Goal: Task Accomplishment & Management: Use online tool/utility

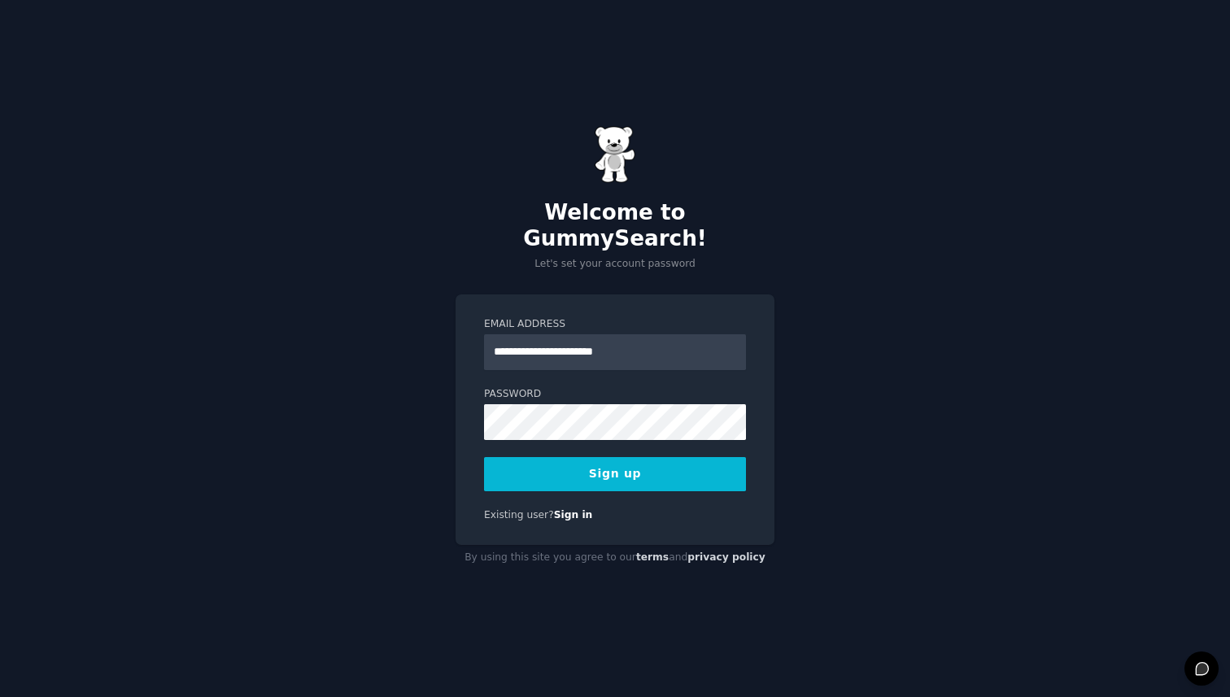
type input "**********"
click at [583, 466] on button "Sign up" at bounding box center [615, 474] width 262 height 34
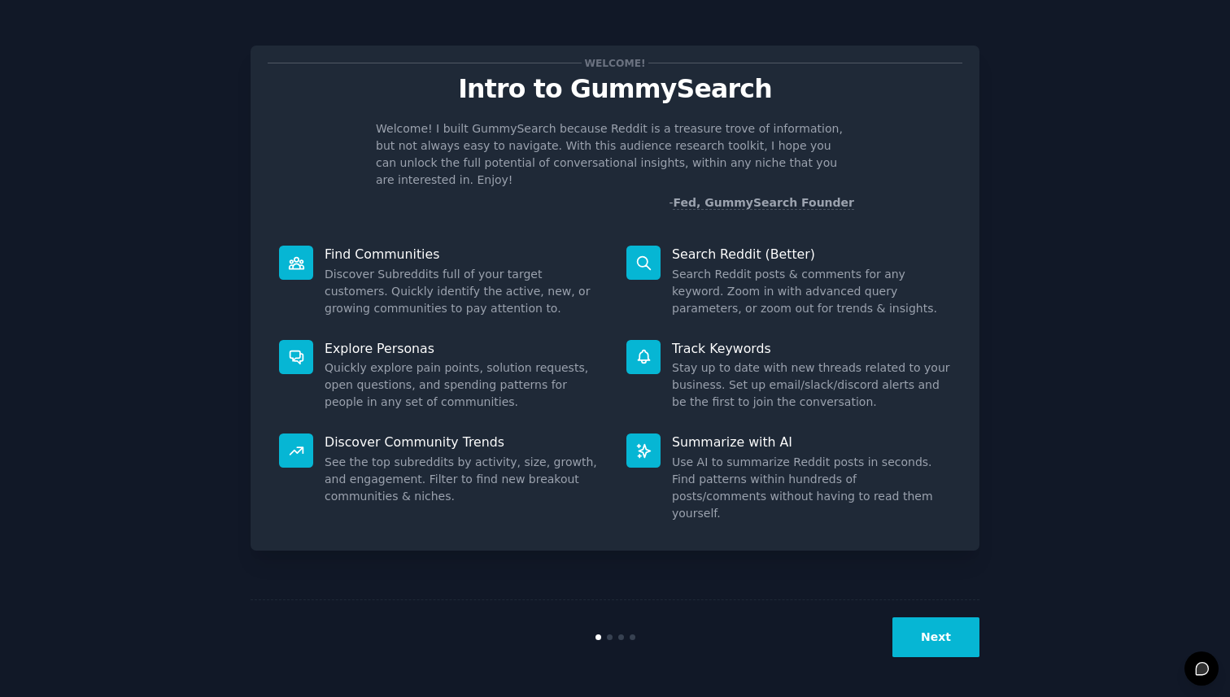
click at [930, 636] on button "Next" at bounding box center [935, 638] width 87 height 40
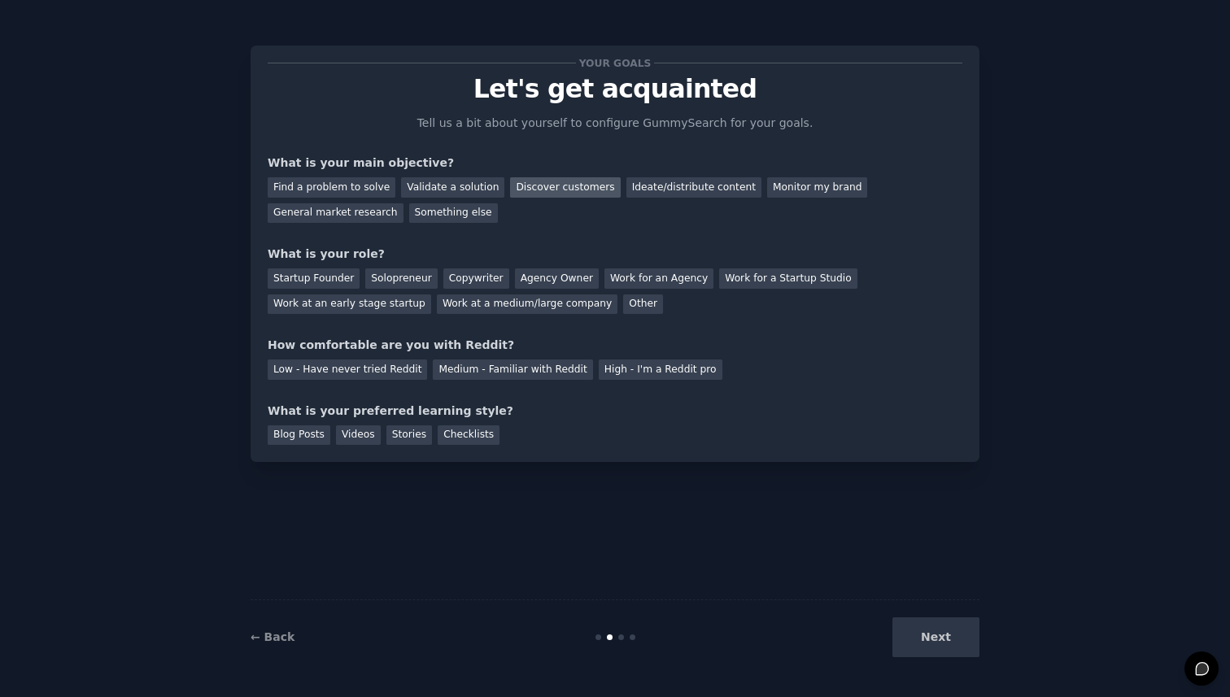
click at [539, 190] on div "Discover customers" at bounding box center [565, 187] width 110 height 20
click at [361, 308] on div "Work at an early stage startup" at bounding box center [350, 305] width 164 height 20
click at [335, 278] on div "Startup Founder" at bounding box center [314, 278] width 92 height 20
click at [342, 302] on div "Work at an early stage startup" at bounding box center [350, 305] width 164 height 20
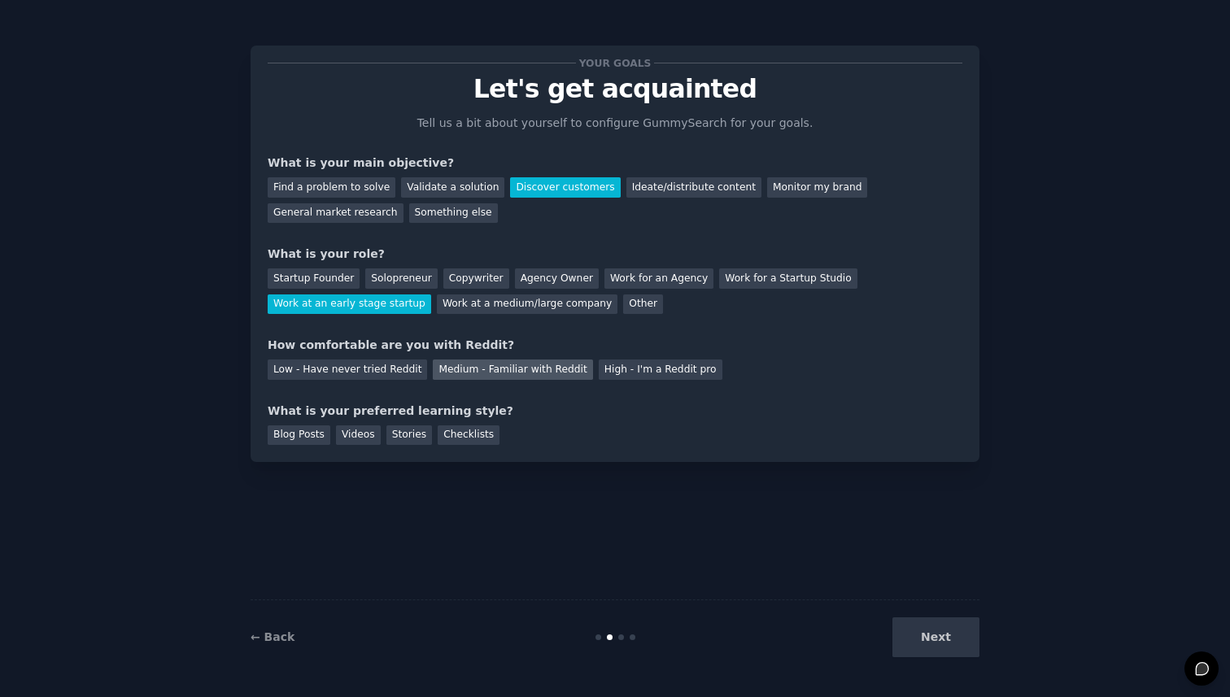
click at [491, 371] on div "Medium - Familiar with Reddit" at bounding box center [512, 370] width 159 height 20
click at [351, 434] on div "Videos" at bounding box center [358, 436] width 45 height 20
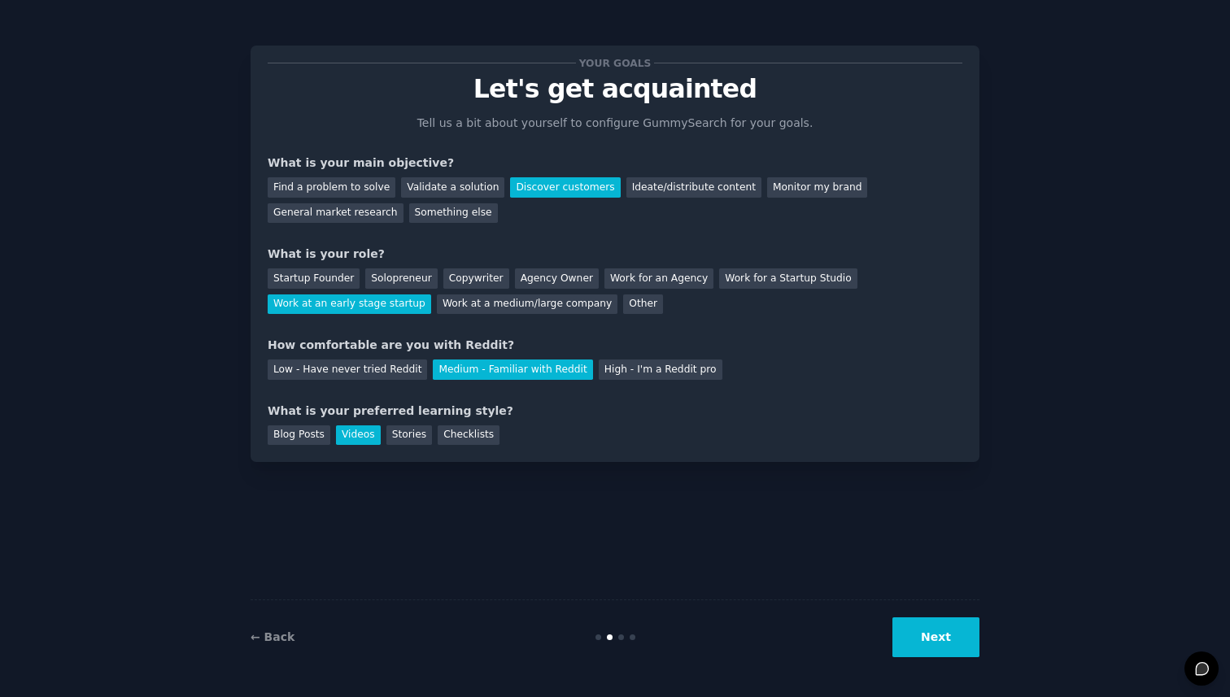
click at [947, 636] on button "Next" at bounding box center [935, 638] width 87 height 40
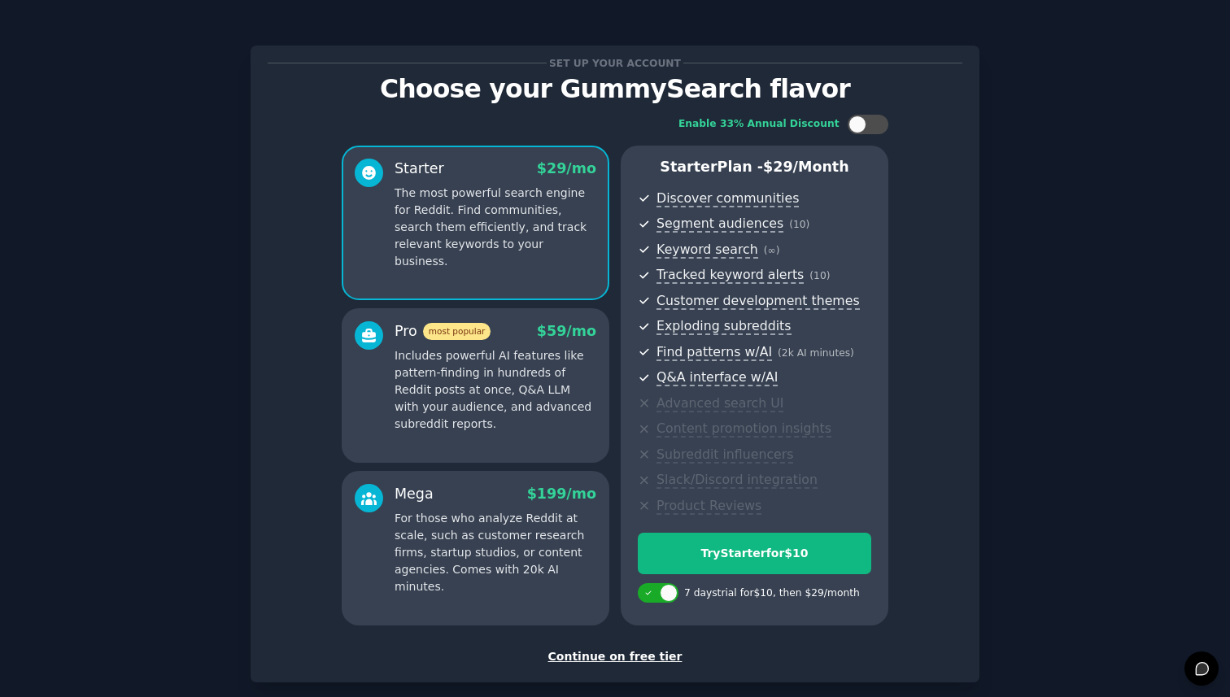
scroll to position [83, 0]
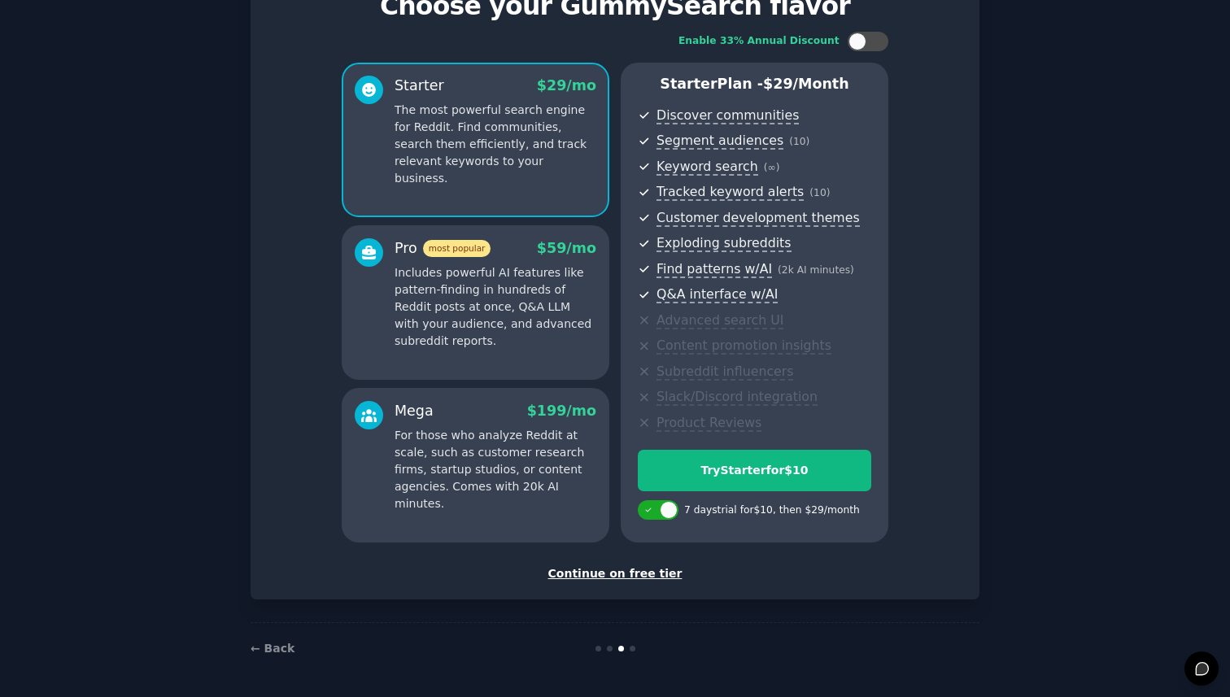
click at [602, 572] on div "Continue on free tier" at bounding box center [615, 573] width 695 height 17
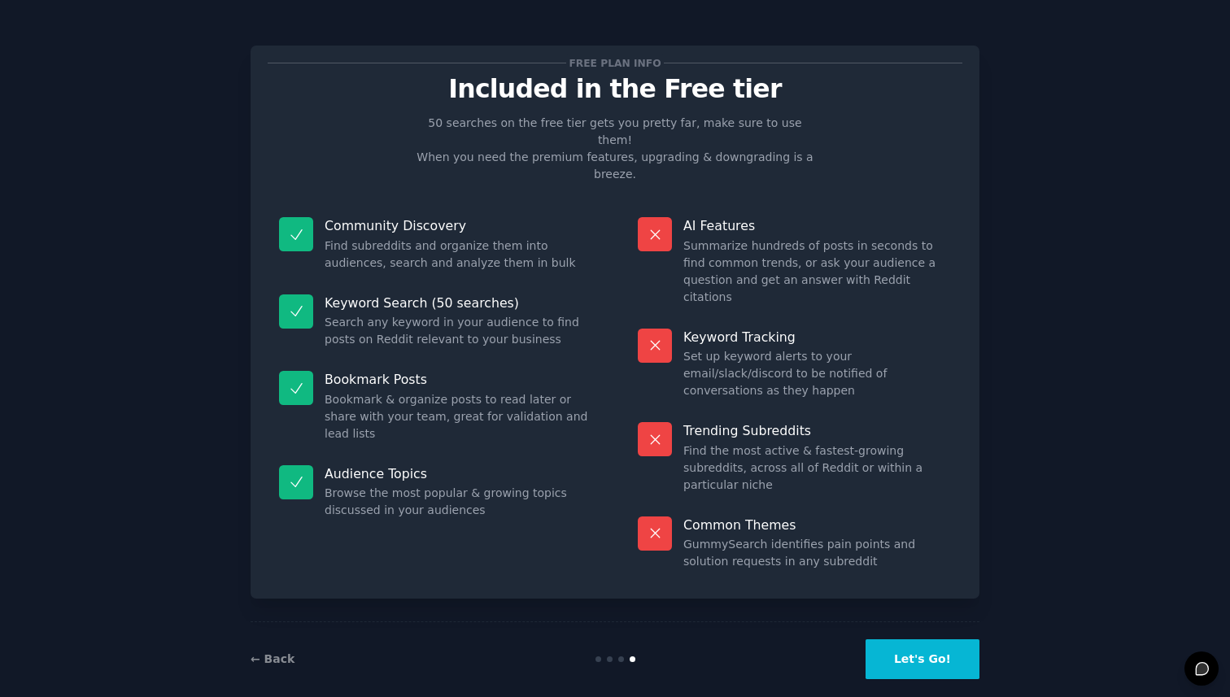
click at [919, 639] on button "Let's Go!" at bounding box center [923, 659] width 114 height 40
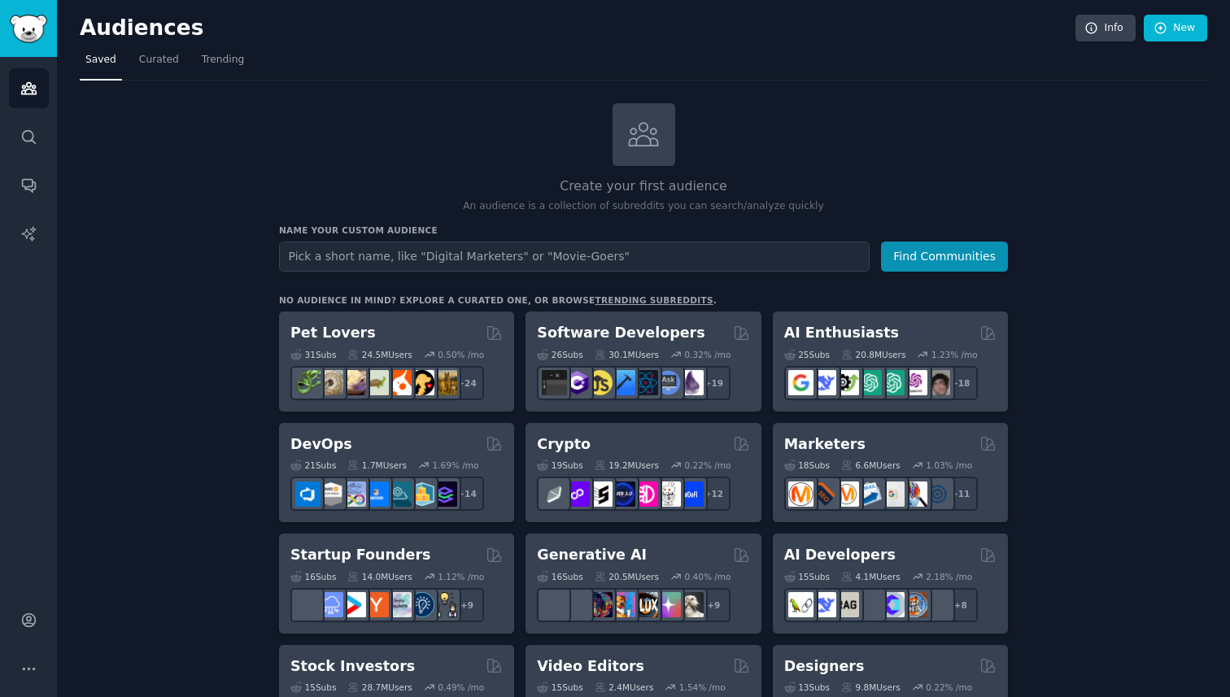
type input "A"
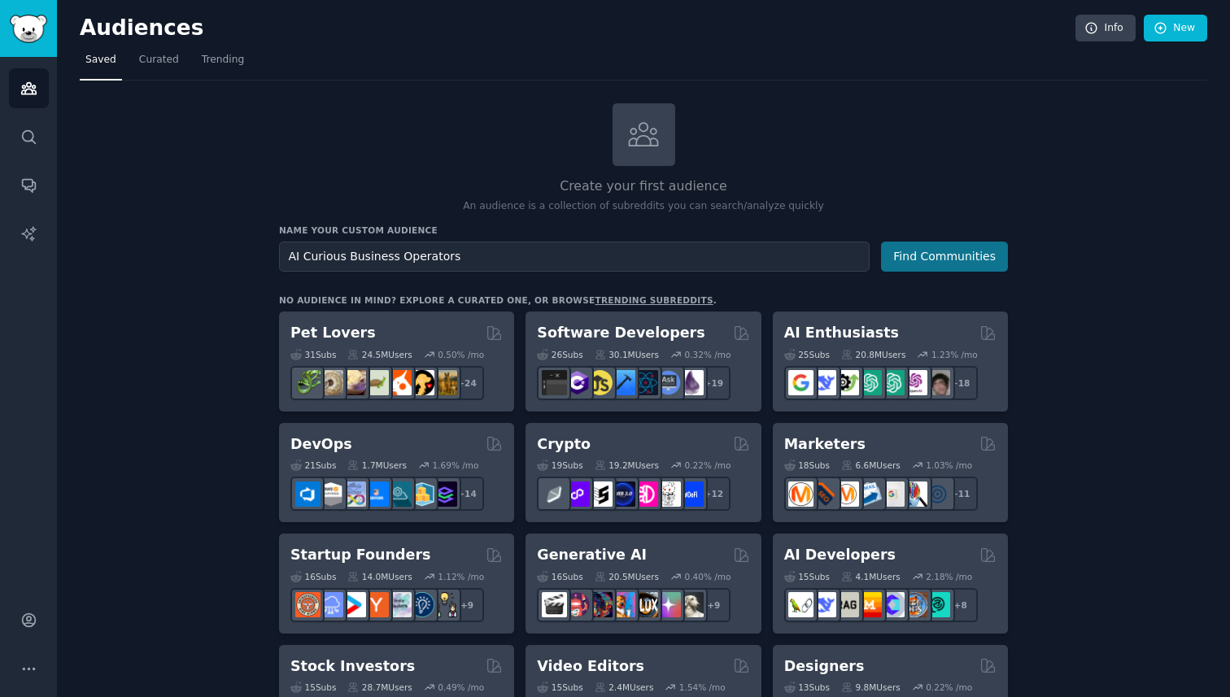
type input "AI Curious Business Operators"
click at [904, 251] on button "Find Communities" at bounding box center [944, 257] width 127 height 30
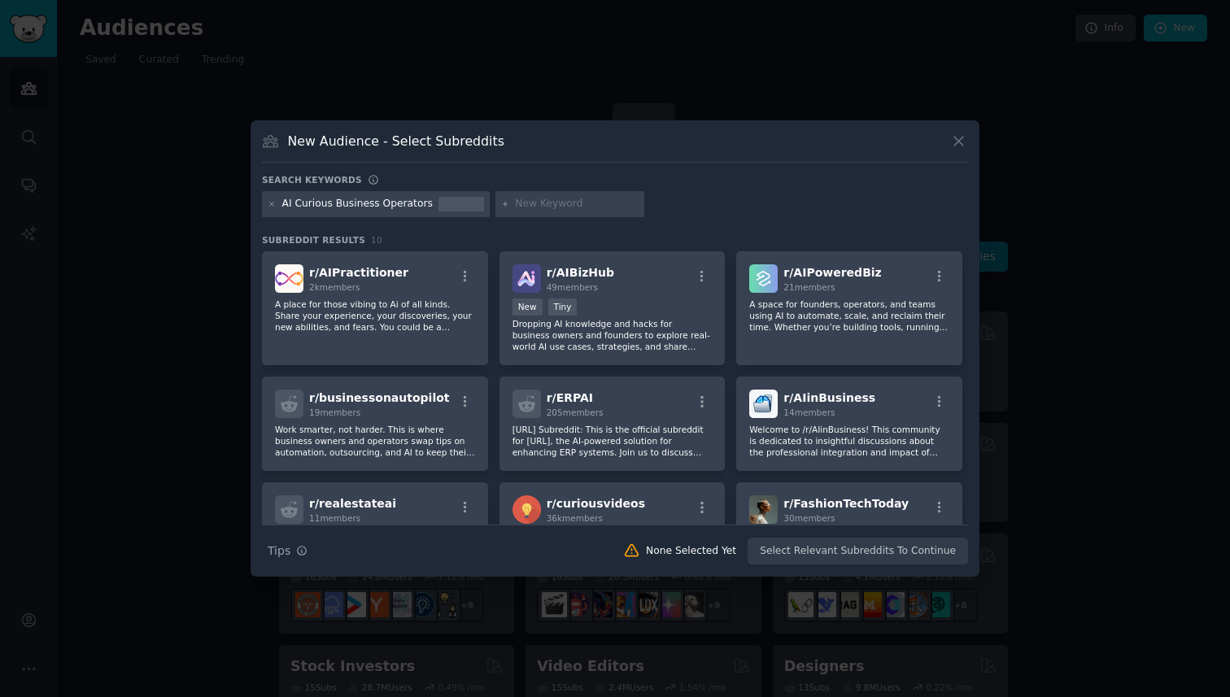
click at [531, 204] on input "text" at bounding box center [577, 204] width 124 height 15
type input "n8n workflows"
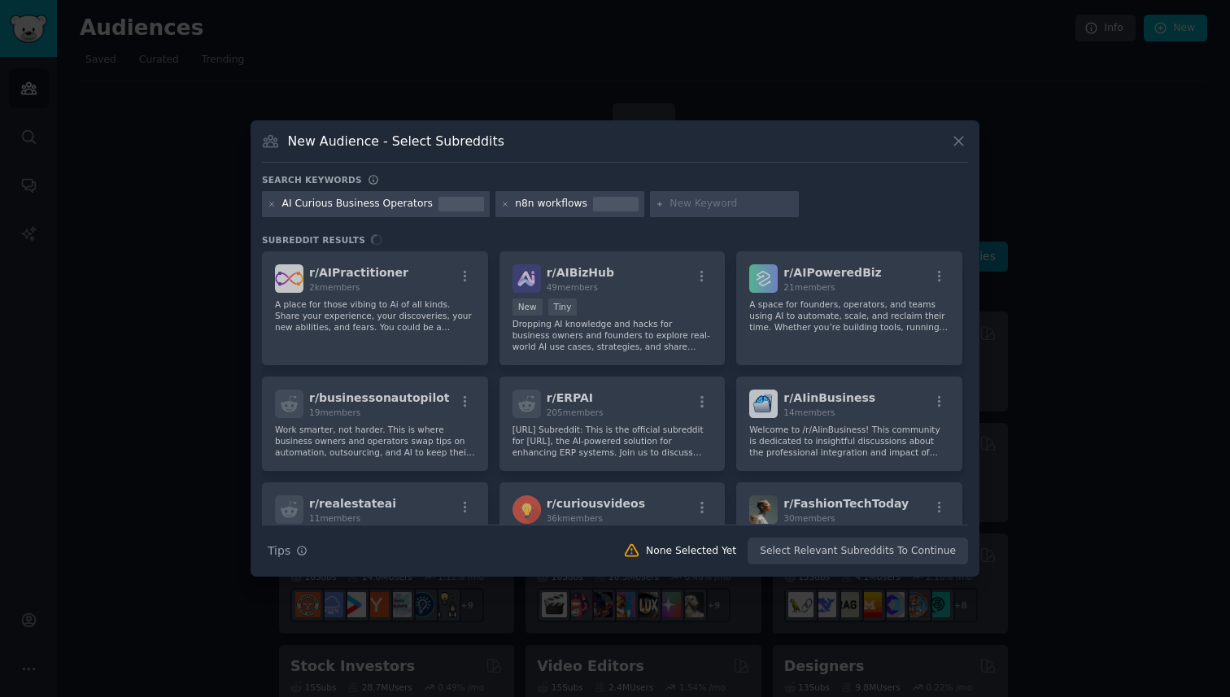
click at [683, 204] on input "text" at bounding box center [732, 204] width 124 height 15
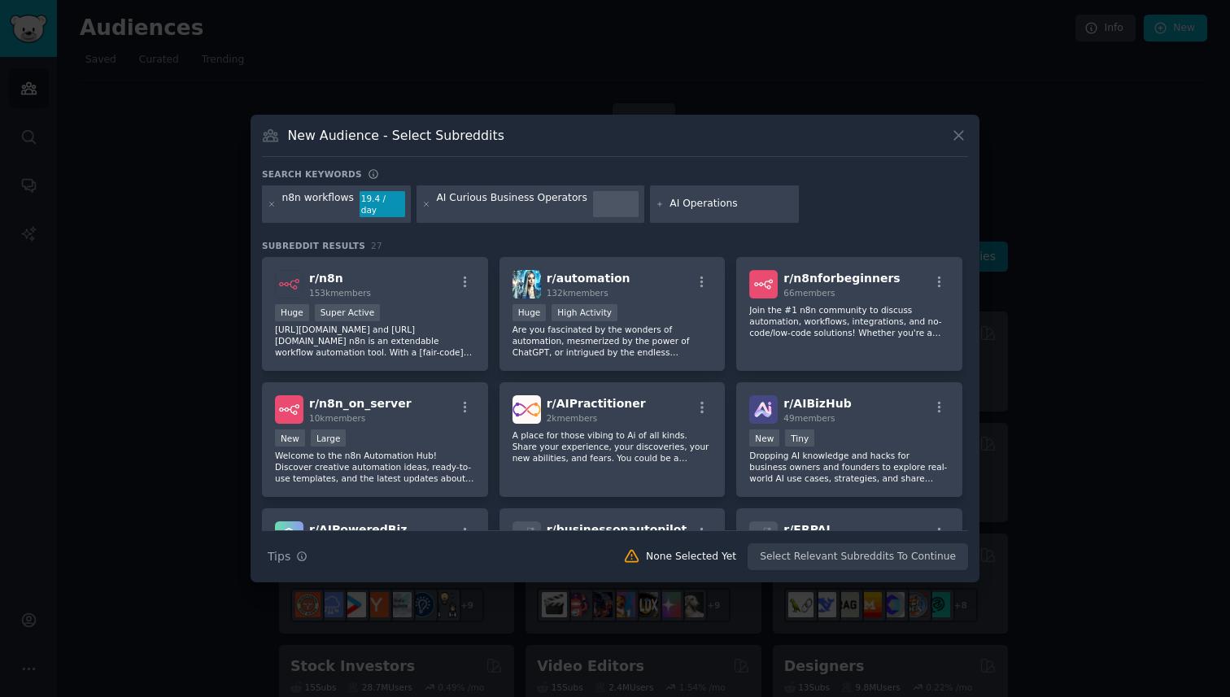
type input "AI Operations"
click at [796, 209] on div "n8n workflows 19.4 / day AI Curious Business Operators AI Operations" at bounding box center [615, 206] width 706 height 43
click at [753, 231] on div "Search keywords n8n workflows 19.4 / day AI Curious Business Operators AI Opera…" at bounding box center [615, 369] width 706 height 403
click at [422, 206] on icon at bounding box center [426, 204] width 9 height 9
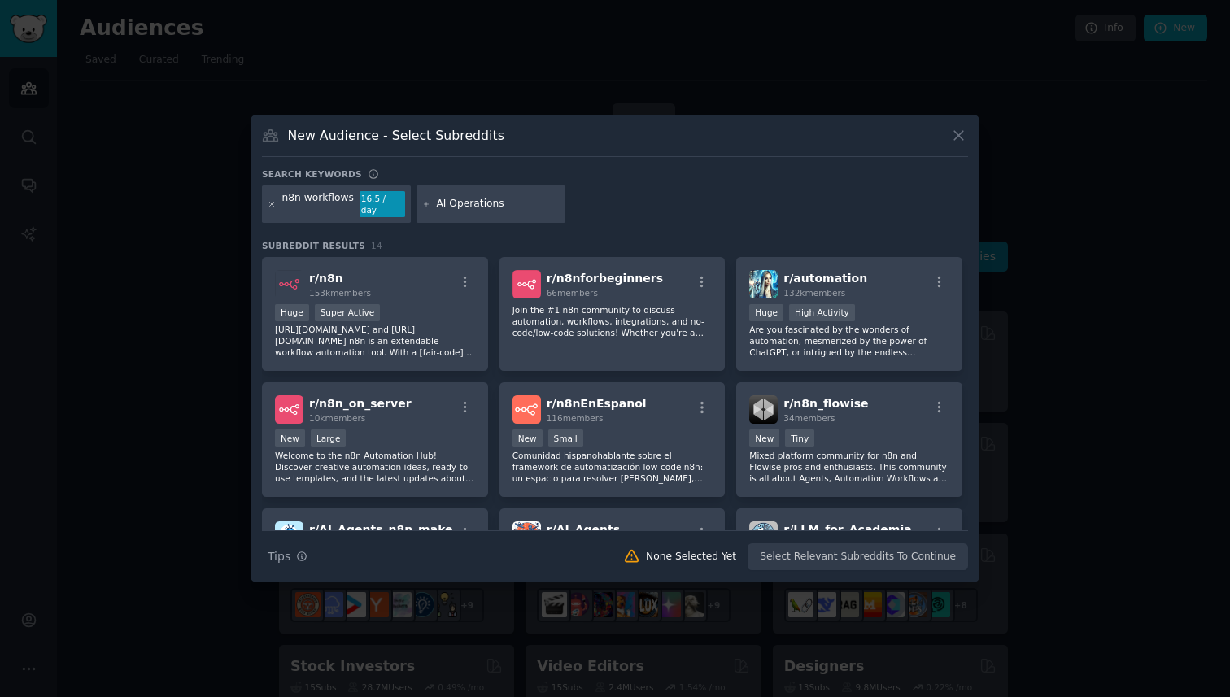
click at [271, 203] on icon at bounding box center [272, 204] width 4 height 4
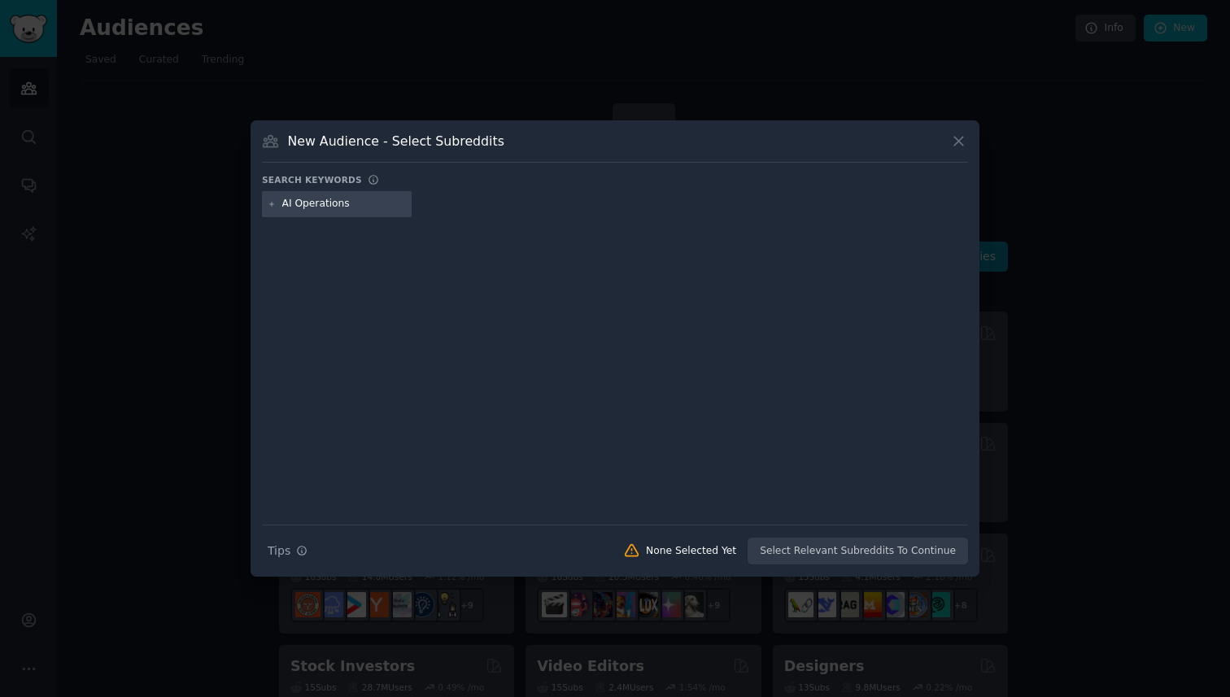
click at [356, 211] on div "AI Operations" at bounding box center [337, 204] width 150 height 26
click at [360, 209] on input "AI Operations" at bounding box center [344, 204] width 124 height 15
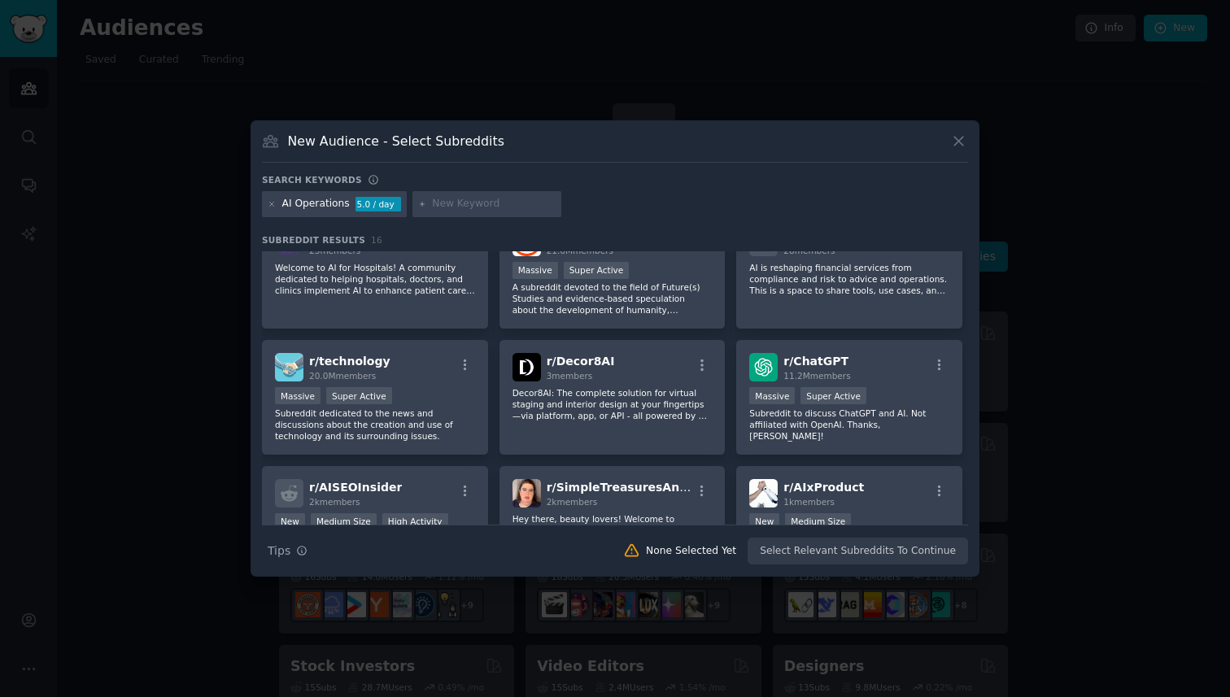
scroll to position [203, 0]
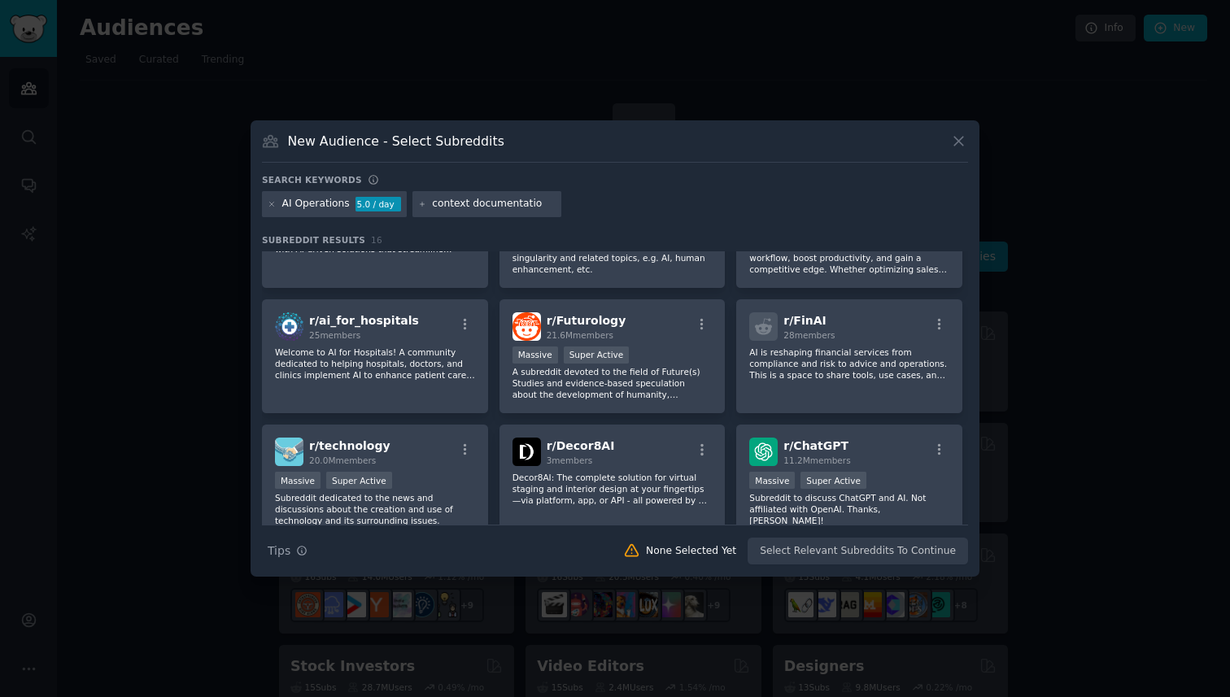
type input "context documentation"
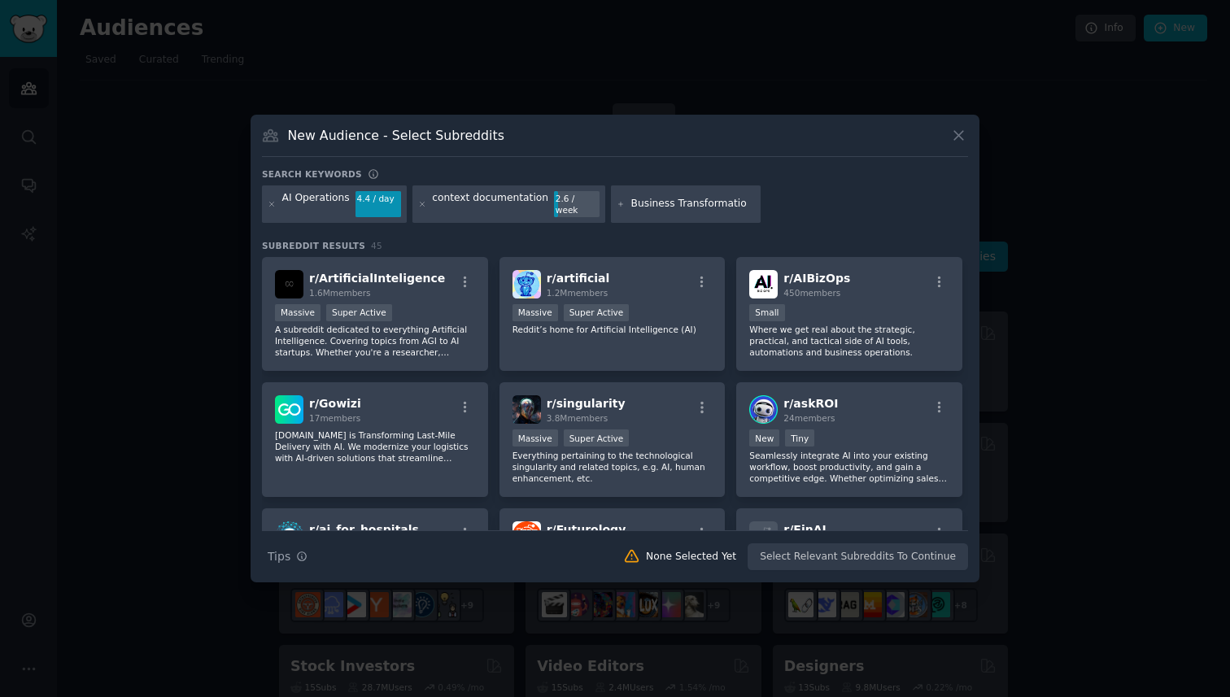
type input "Business Transformation"
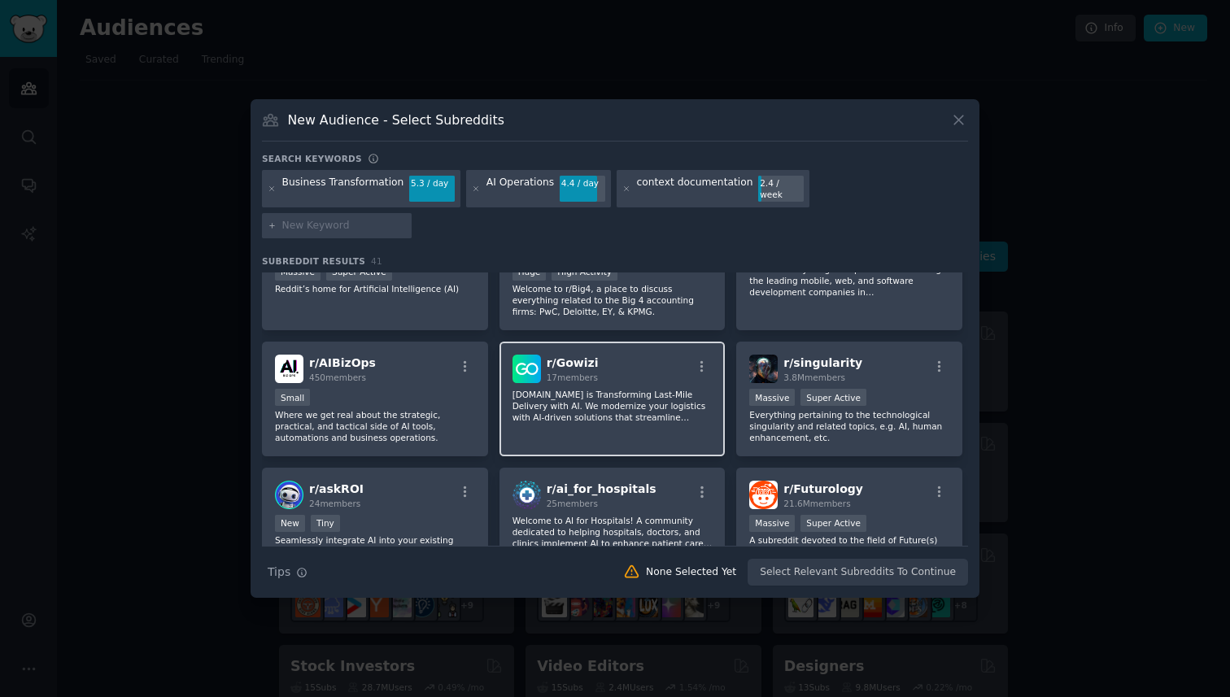
scroll to position [190, 0]
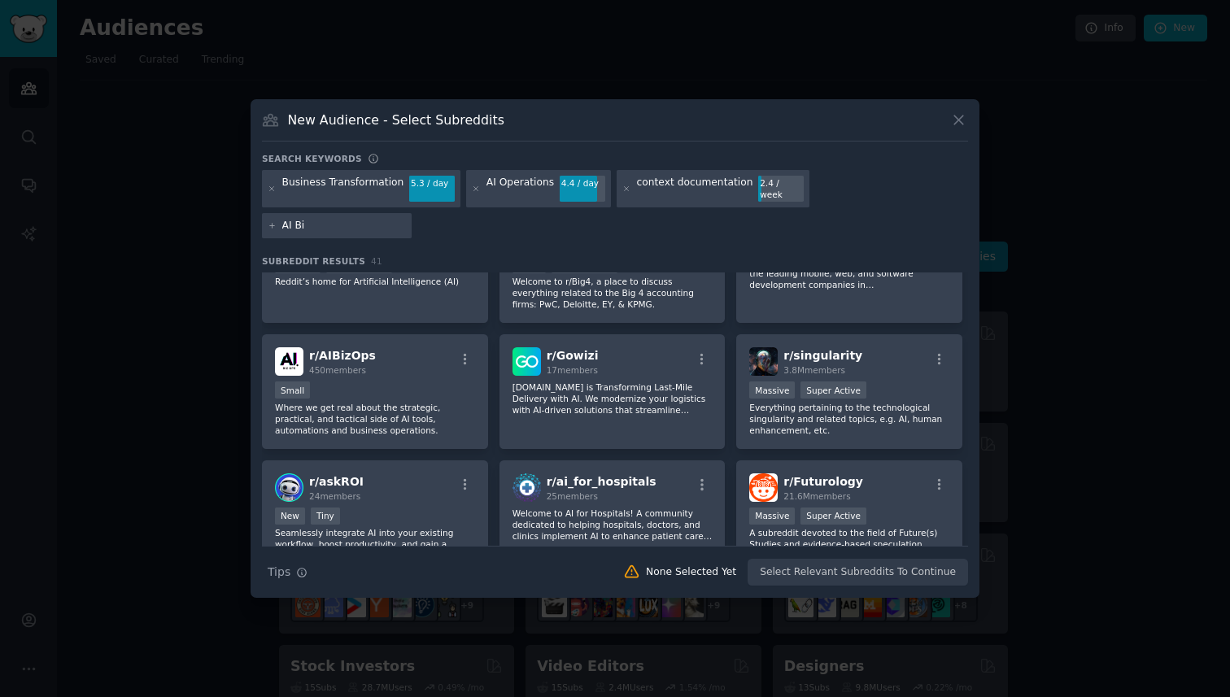
type input "AI Biz"
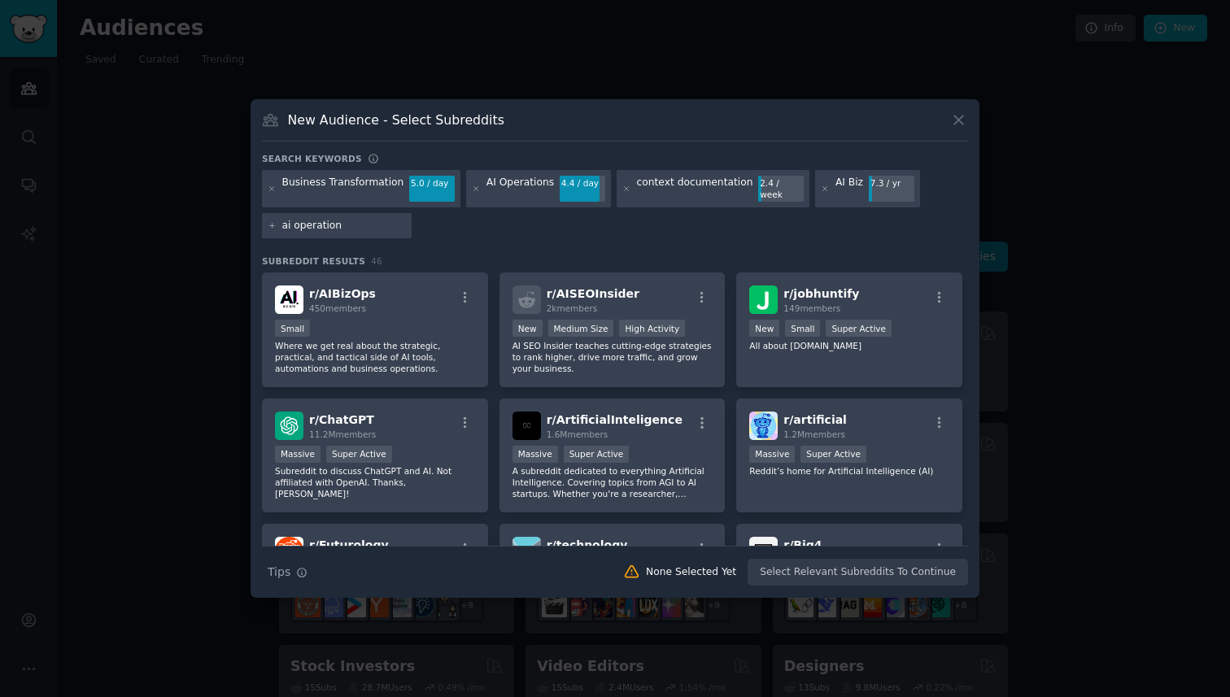
type input "ai operations"
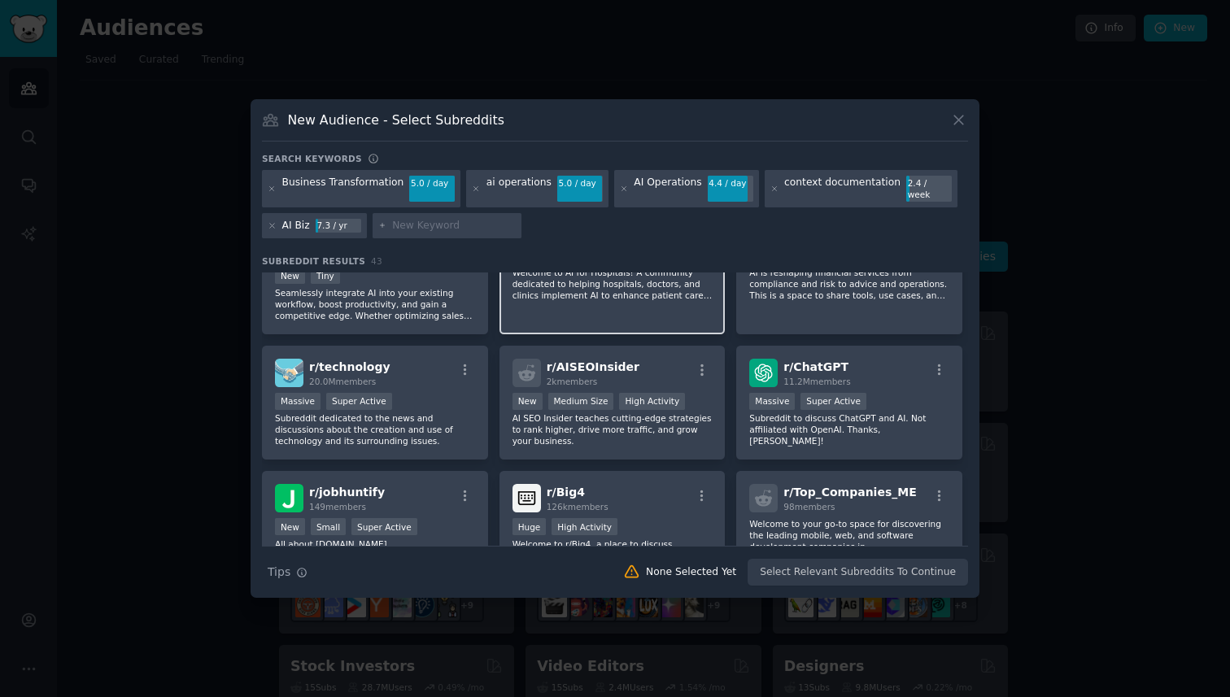
scroll to position [306, 0]
type input "ai for business"
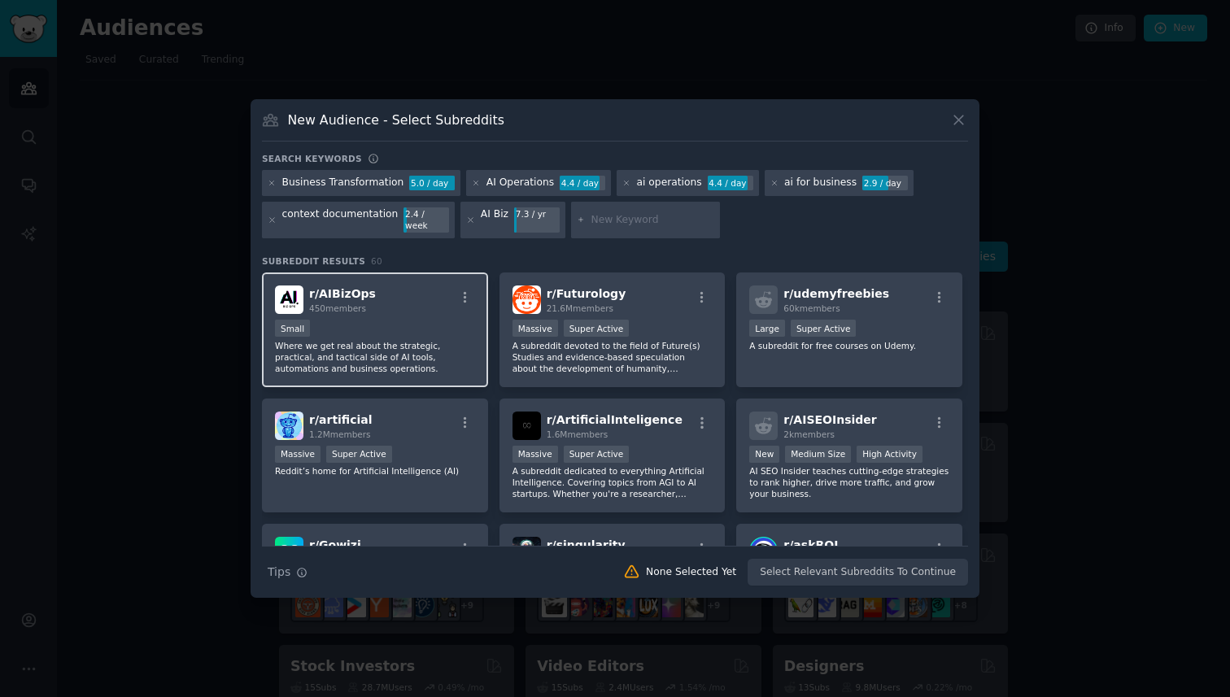
click at [417, 320] on div "Small" at bounding box center [375, 330] width 200 height 20
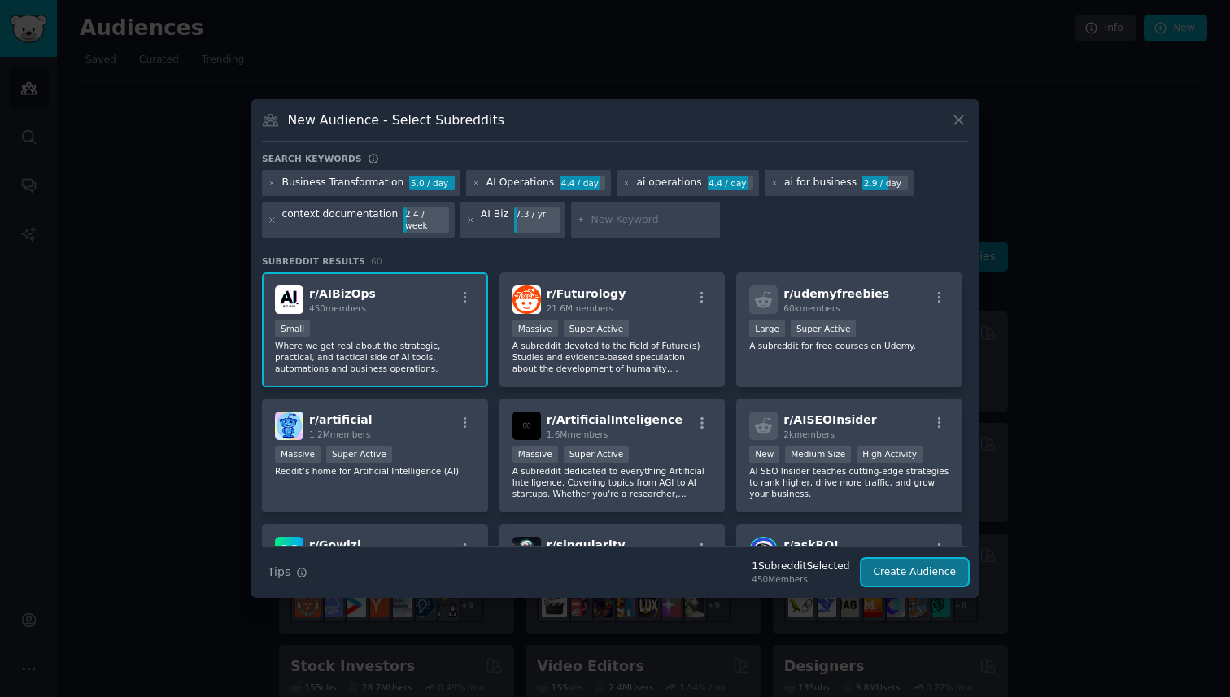
click at [918, 565] on button "Create Audience" at bounding box center [915, 573] width 107 height 28
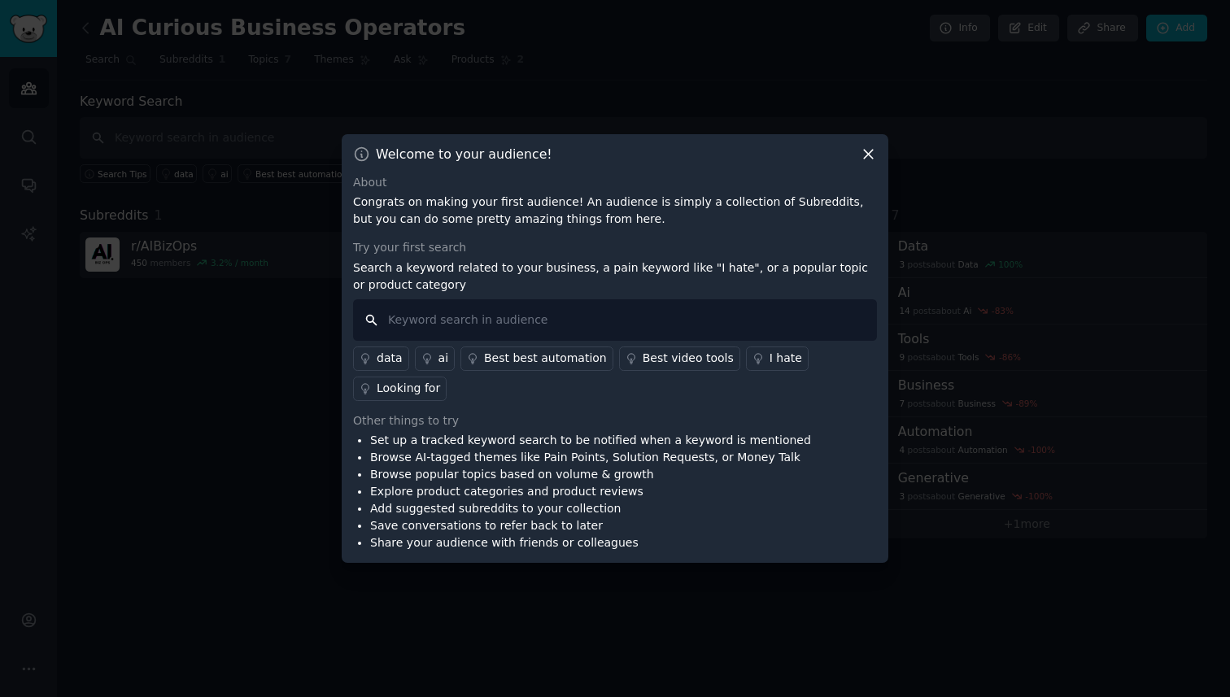
click at [479, 327] on input "text" at bounding box center [615, 319] width 524 height 41
type input "ai assistants"
click at [526, 285] on p "Search a keyword related to your business, a pain keyword like "I hate", or a p…" at bounding box center [615, 277] width 524 height 34
click at [535, 412] on div "Other things to try" at bounding box center [615, 420] width 524 height 17
click at [521, 324] on input "ai assistants" at bounding box center [615, 319] width 524 height 41
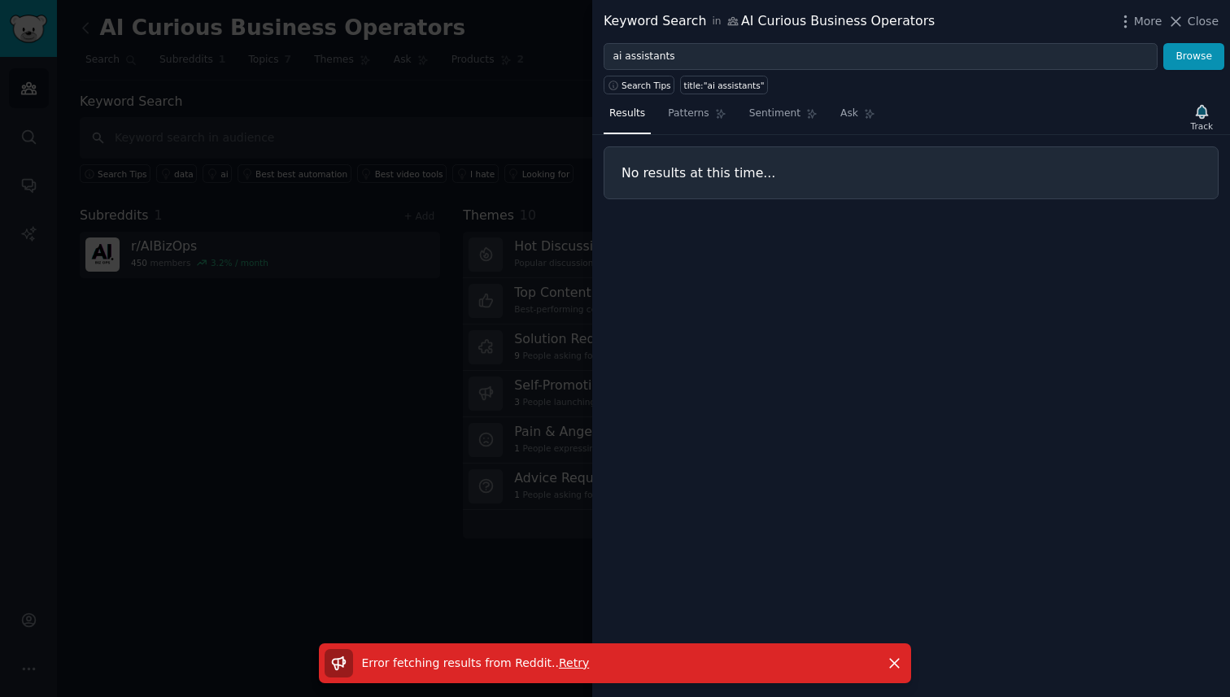
click at [563, 662] on span "Retry" at bounding box center [574, 663] width 30 height 13
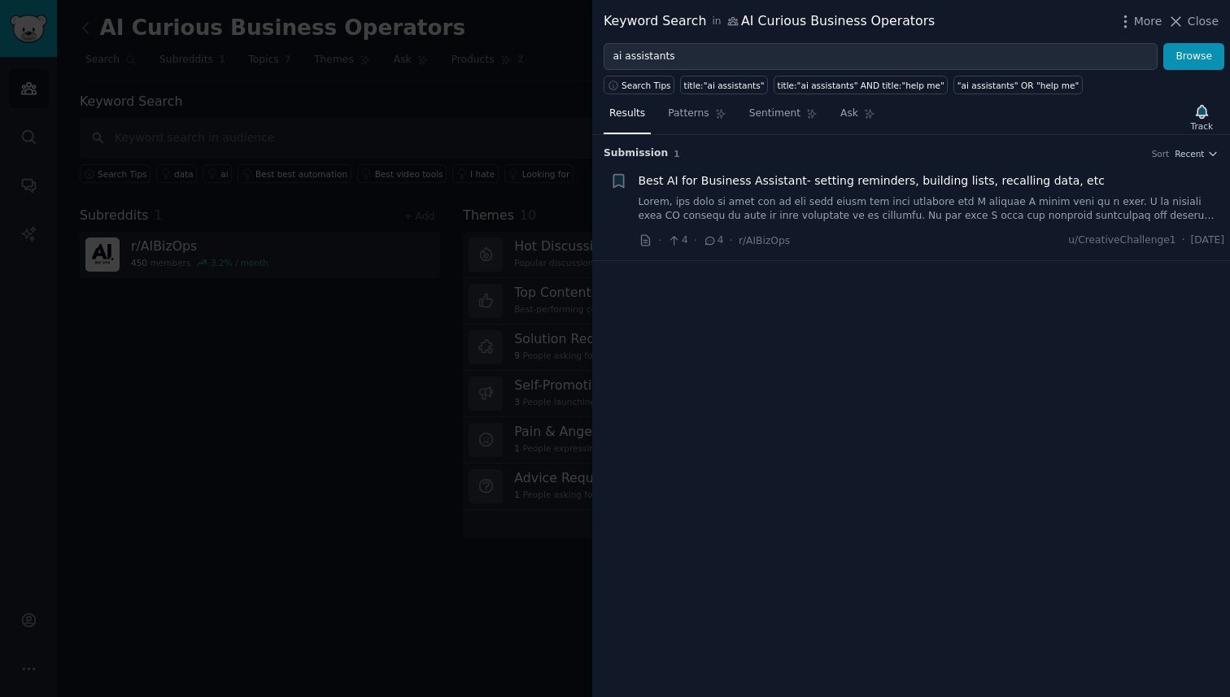
click at [724, 186] on span "Best AI for Business Assistant- setting reminders, building lists, recalling da…" at bounding box center [872, 180] width 466 height 17
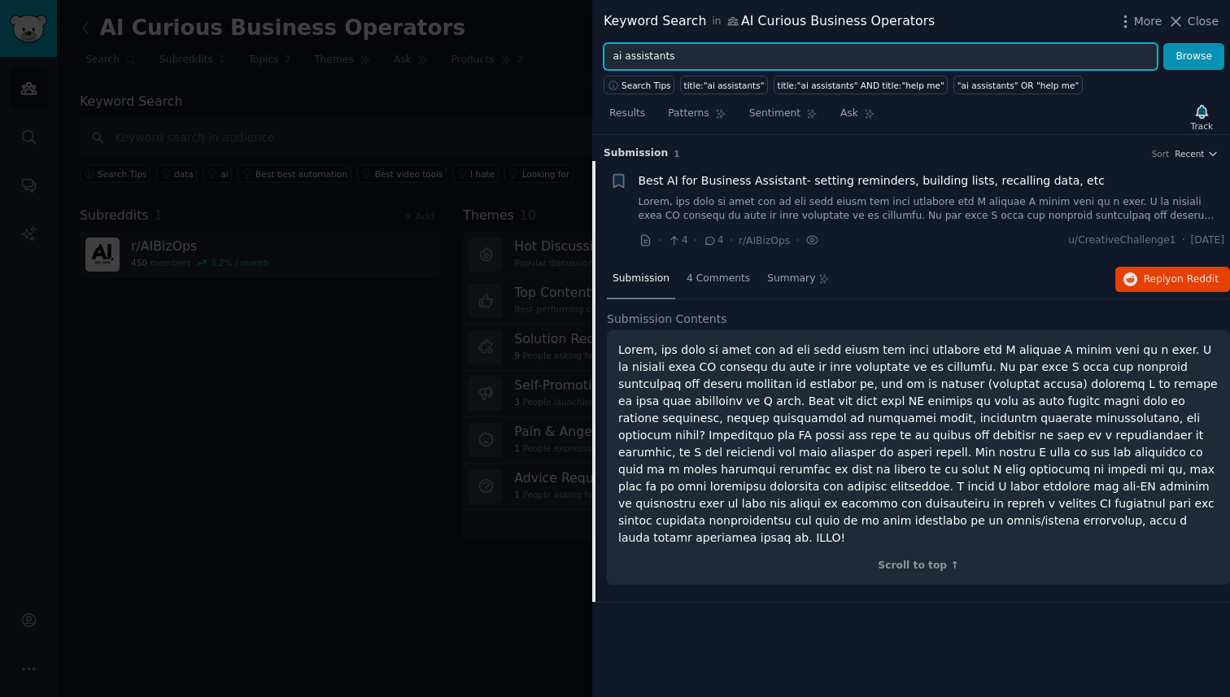
click at [692, 53] on input "ai assistants" at bounding box center [881, 57] width 554 height 28
type input "workflows"
click at [1163, 43] on button "Browse" at bounding box center [1193, 57] width 61 height 28
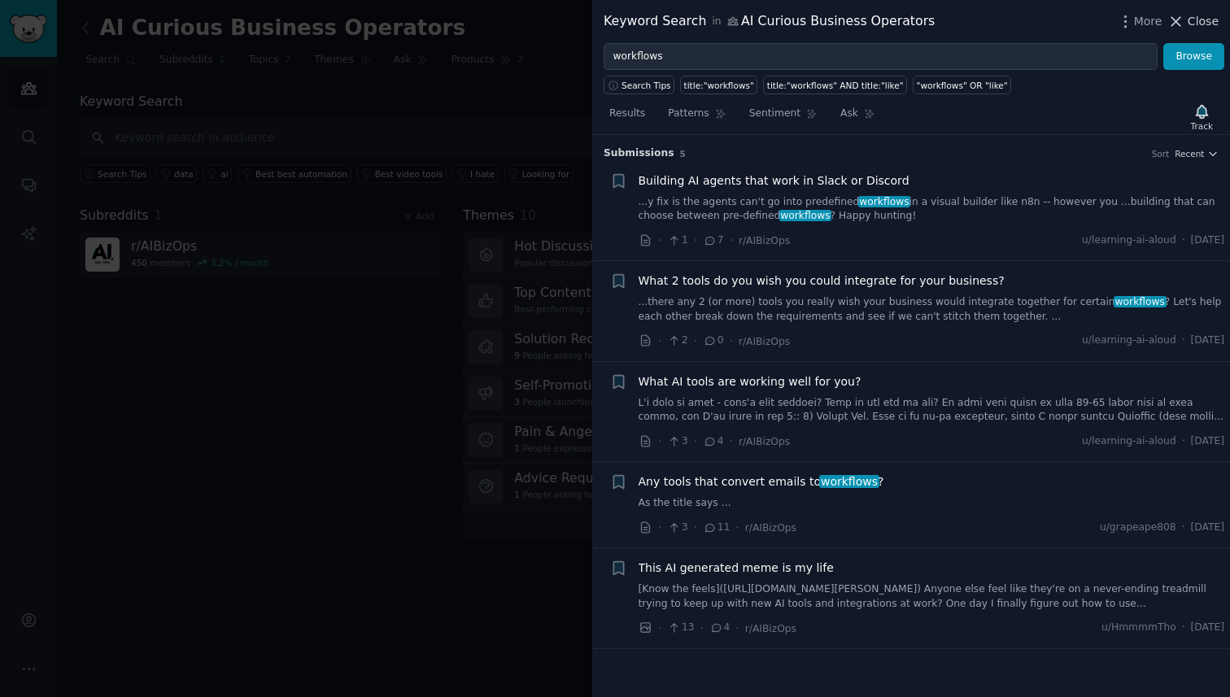
click at [1196, 19] on span "Close" at bounding box center [1203, 21] width 31 height 17
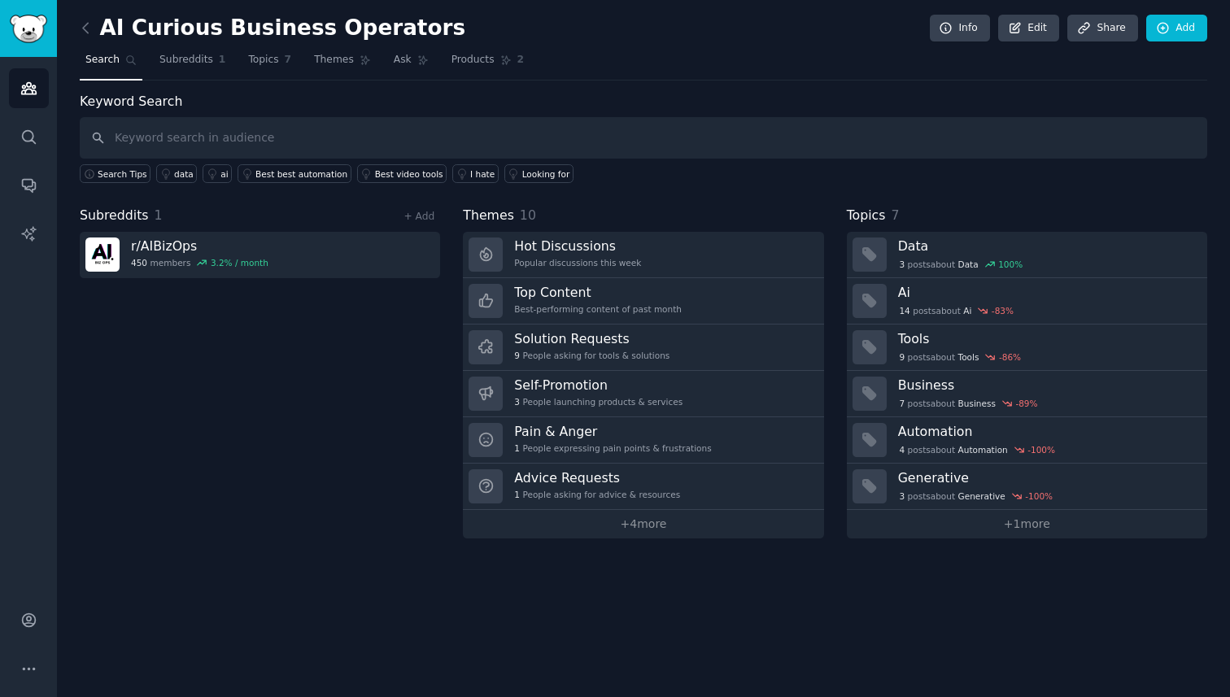
click at [288, 371] on div "Subreddits 1 + Add r/ AIBizOps 450 members 3.2 % / month" at bounding box center [260, 372] width 360 height 333
